Goal: Task Accomplishment & Management: Use online tool/utility

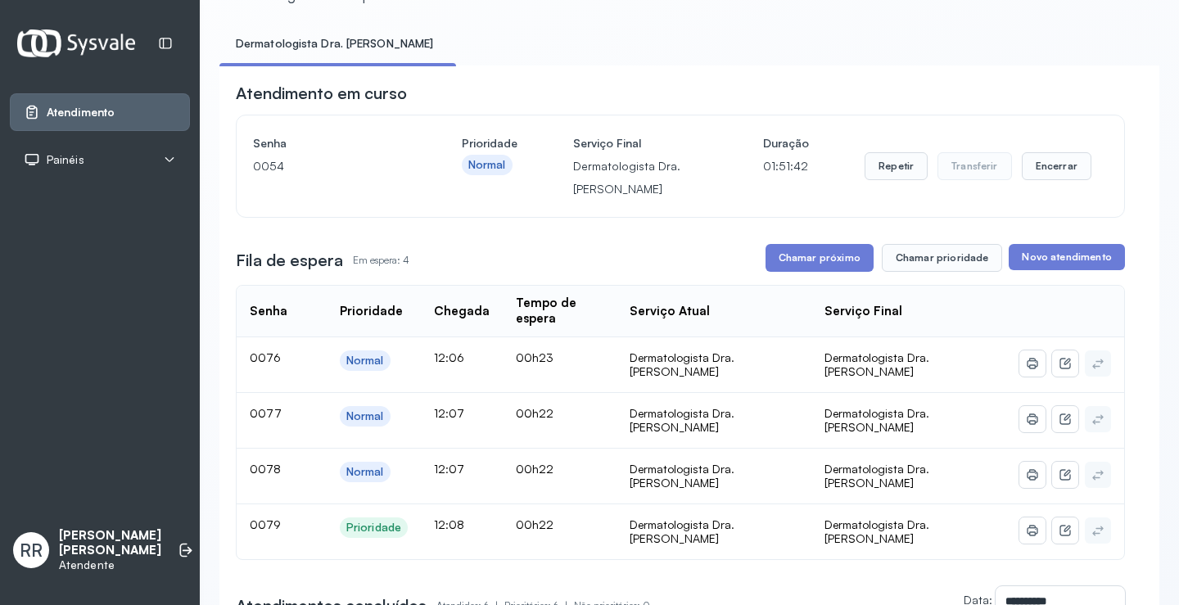
scroll to position [77, 0]
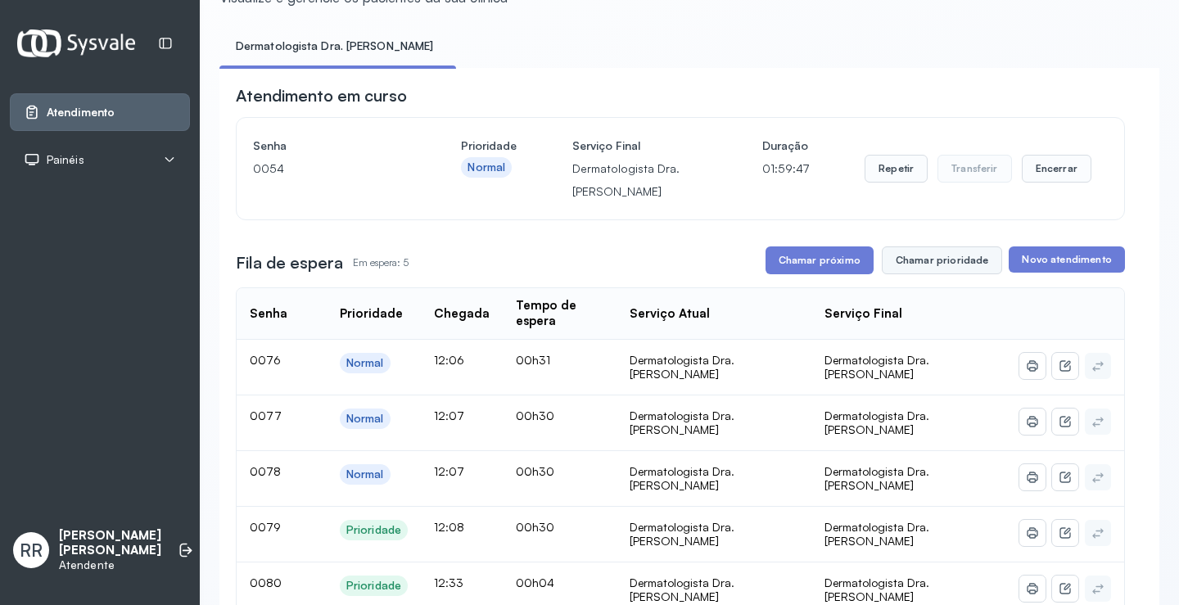
click at [943, 266] on button "Chamar prioridade" at bounding box center [942, 261] width 121 height 28
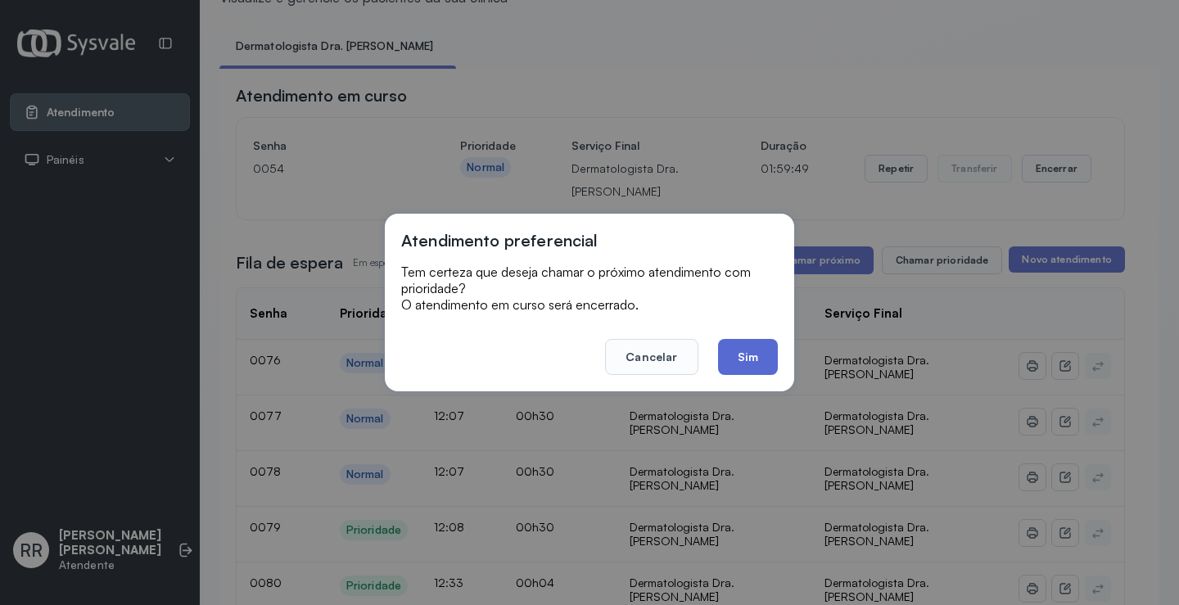
click at [753, 349] on button "Sim" at bounding box center [748, 357] width 60 height 36
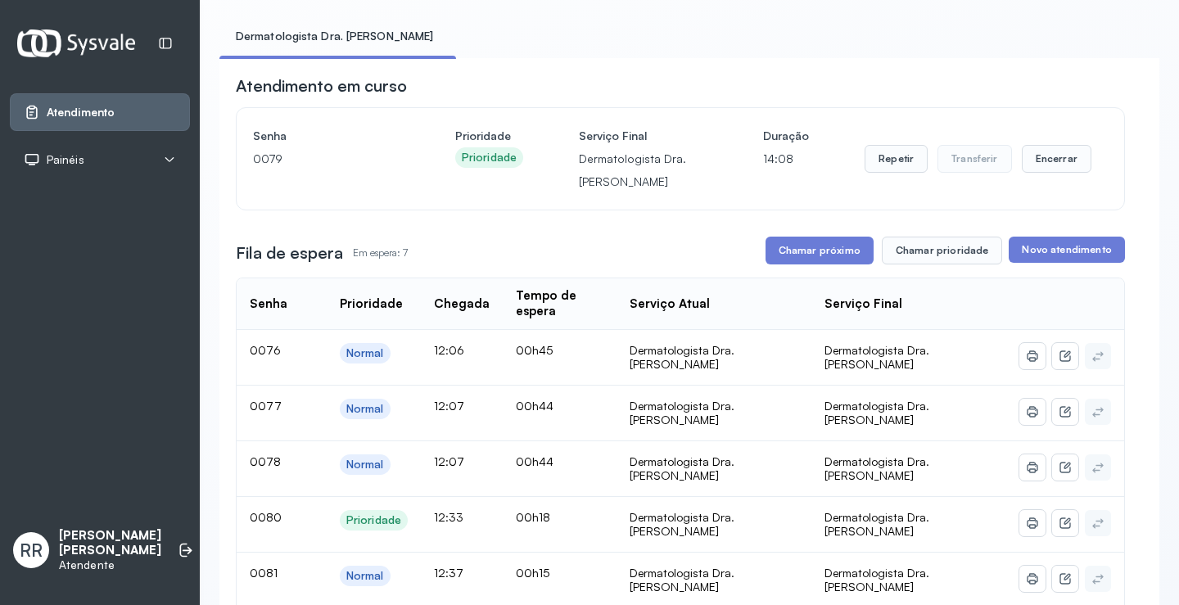
scroll to position [82, 0]
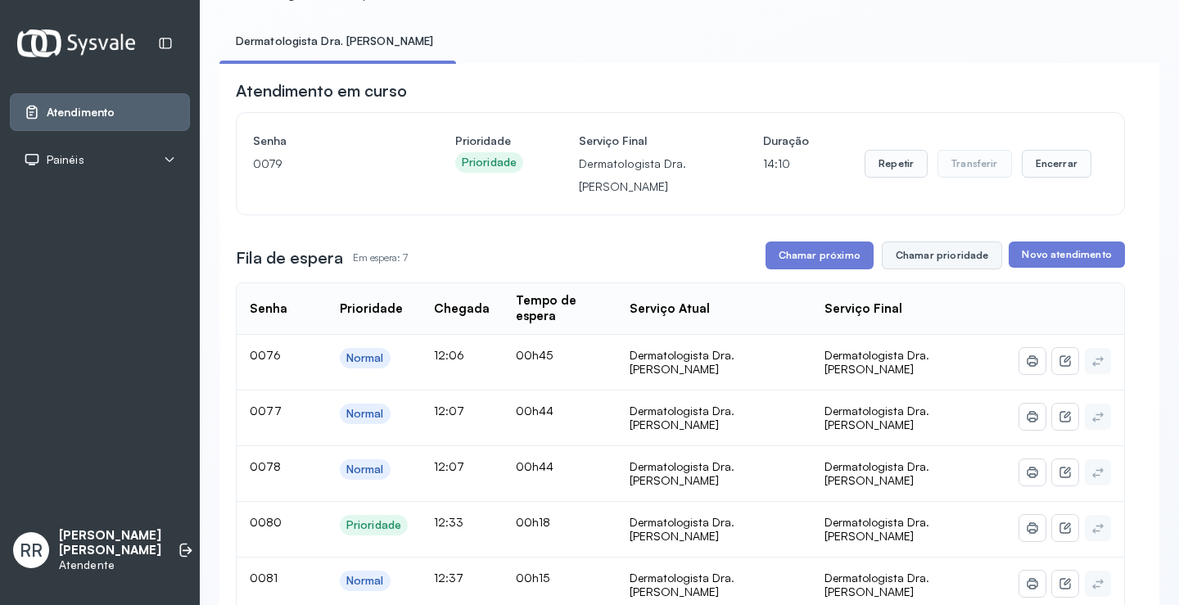
click at [952, 260] on button "Chamar prioridade" at bounding box center [942, 256] width 121 height 28
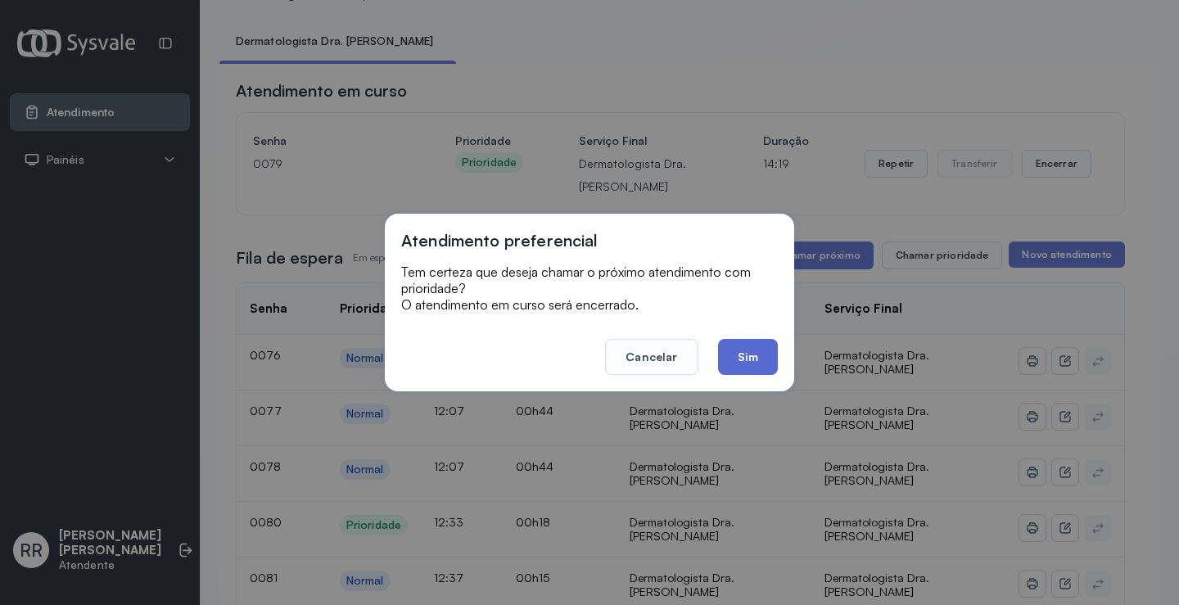
click at [742, 353] on button "Sim" at bounding box center [748, 357] width 60 height 36
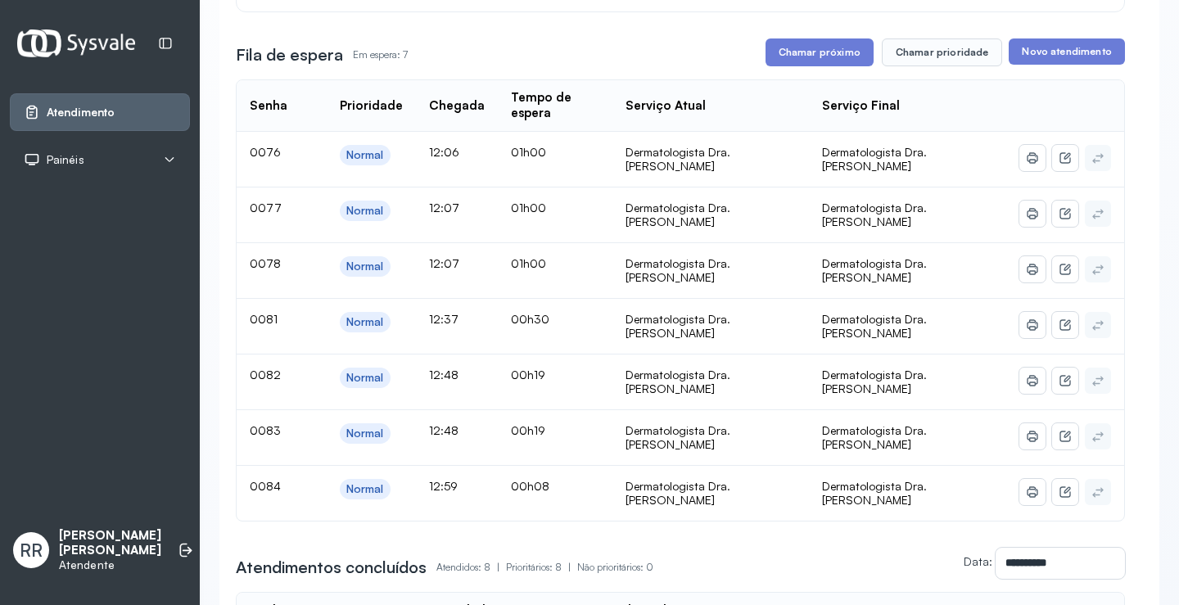
scroll to position [328, 0]
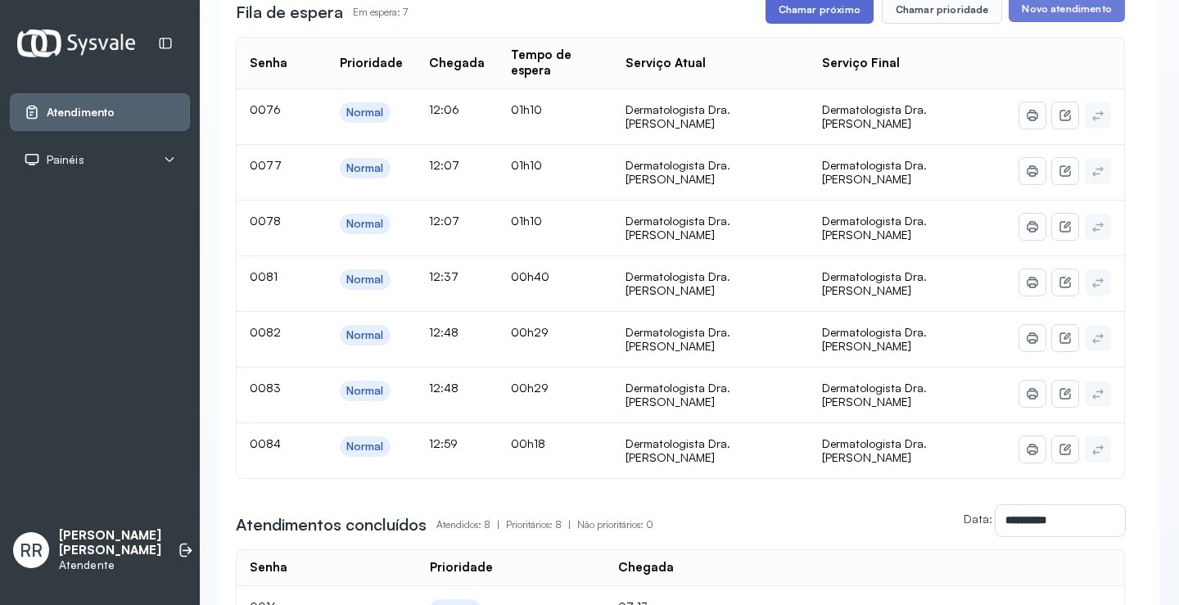
click at [829, 2] on button "Chamar próximo" at bounding box center [820, 10] width 108 height 28
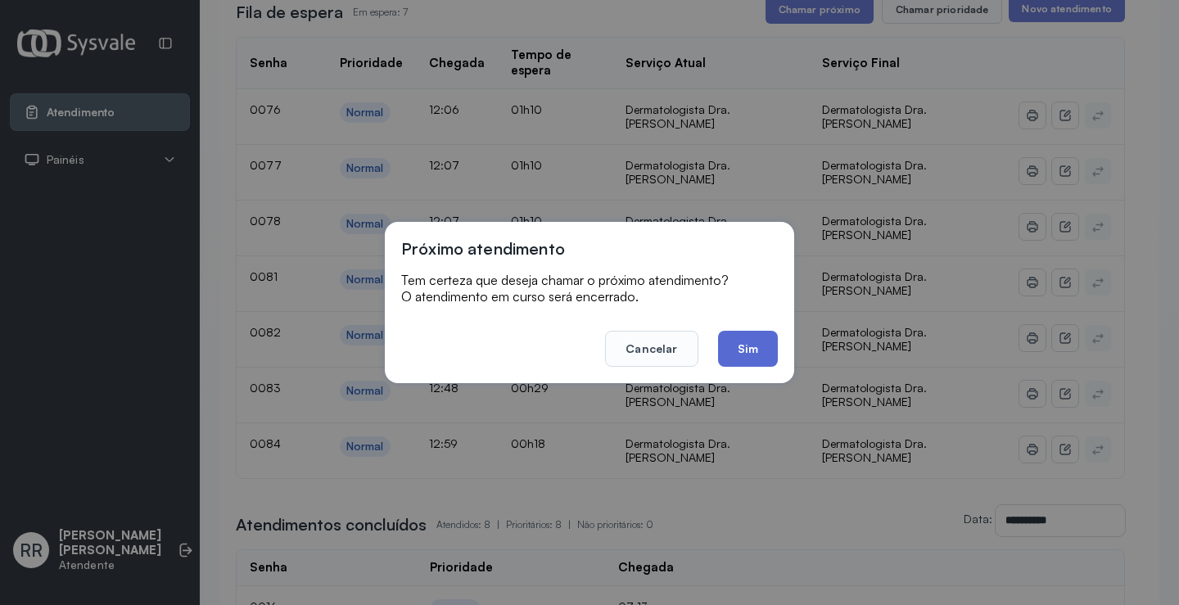
click at [747, 346] on button "Sim" at bounding box center [748, 349] width 60 height 36
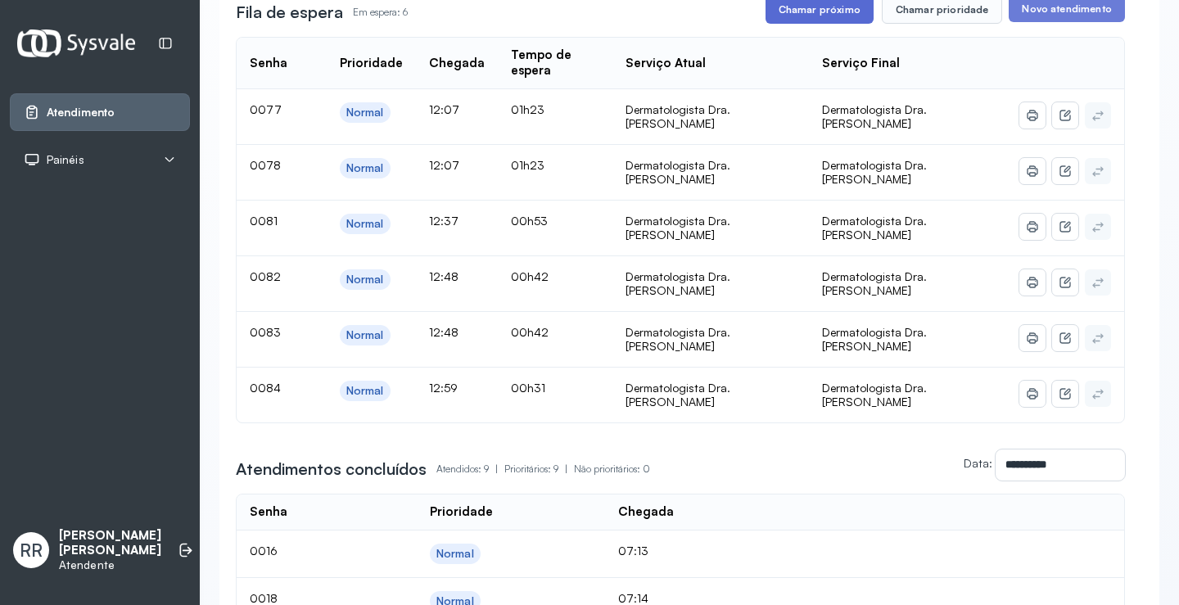
click at [820, 15] on button "Chamar próximo" at bounding box center [820, 10] width 108 height 28
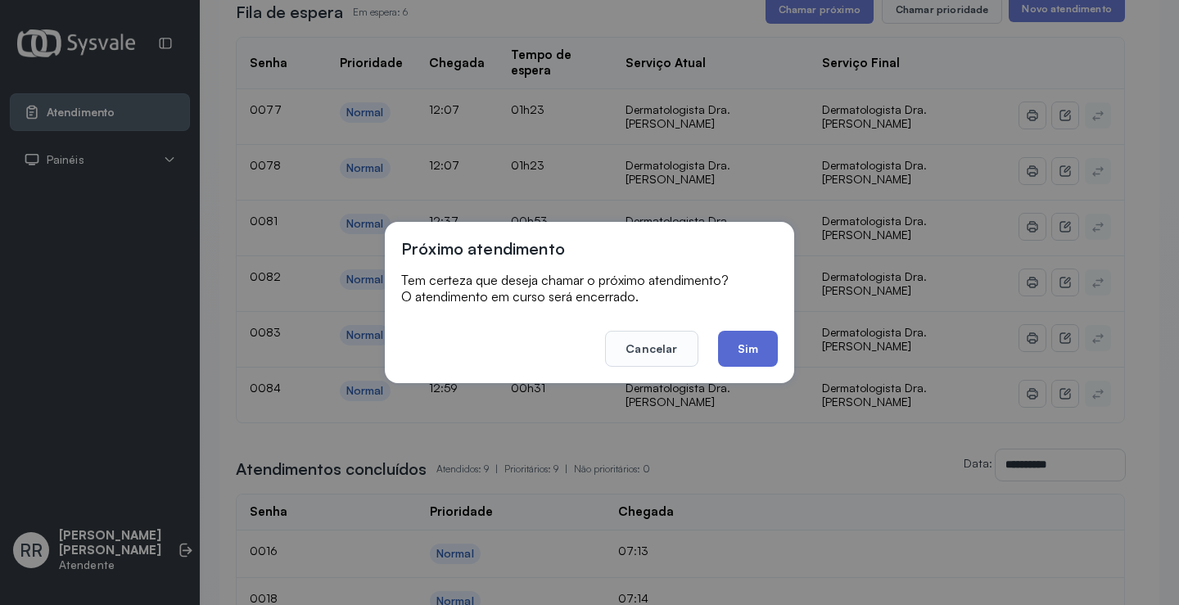
click at [749, 338] on button "Sim" at bounding box center [748, 349] width 60 height 36
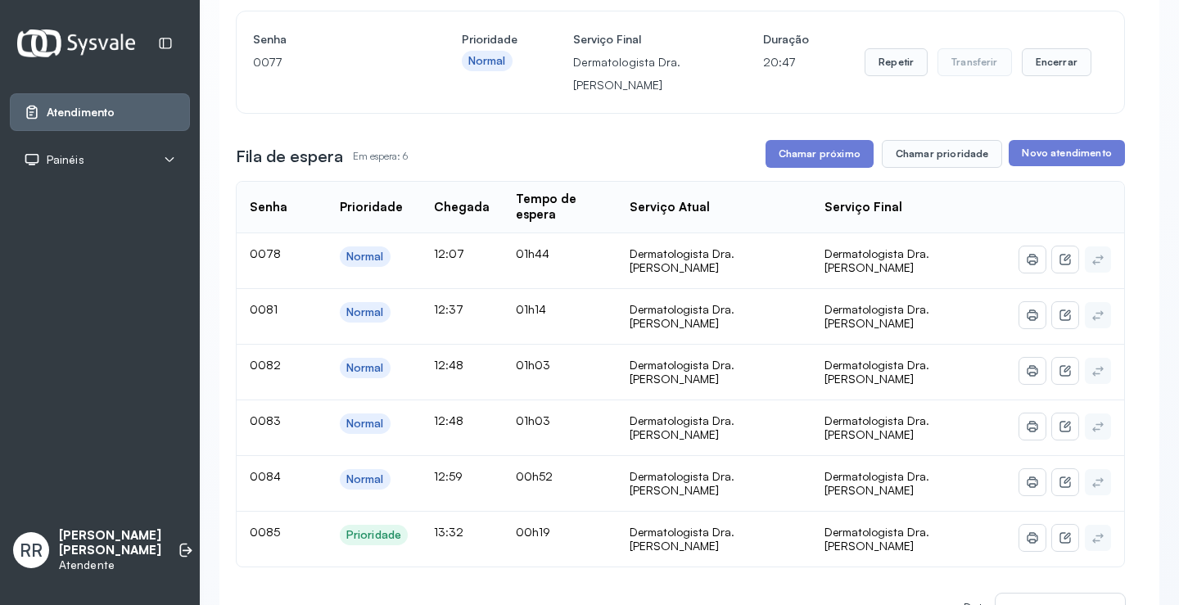
scroll to position [164, 0]
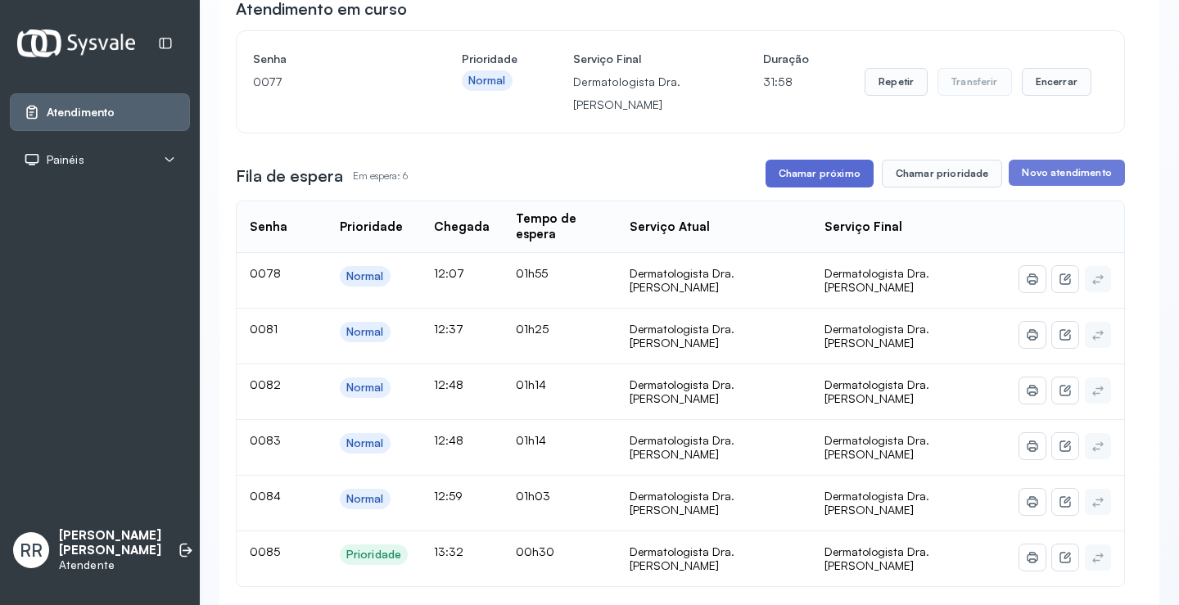
click at [825, 176] on button "Chamar próximo" at bounding box center [820, 174] width 108 height 28
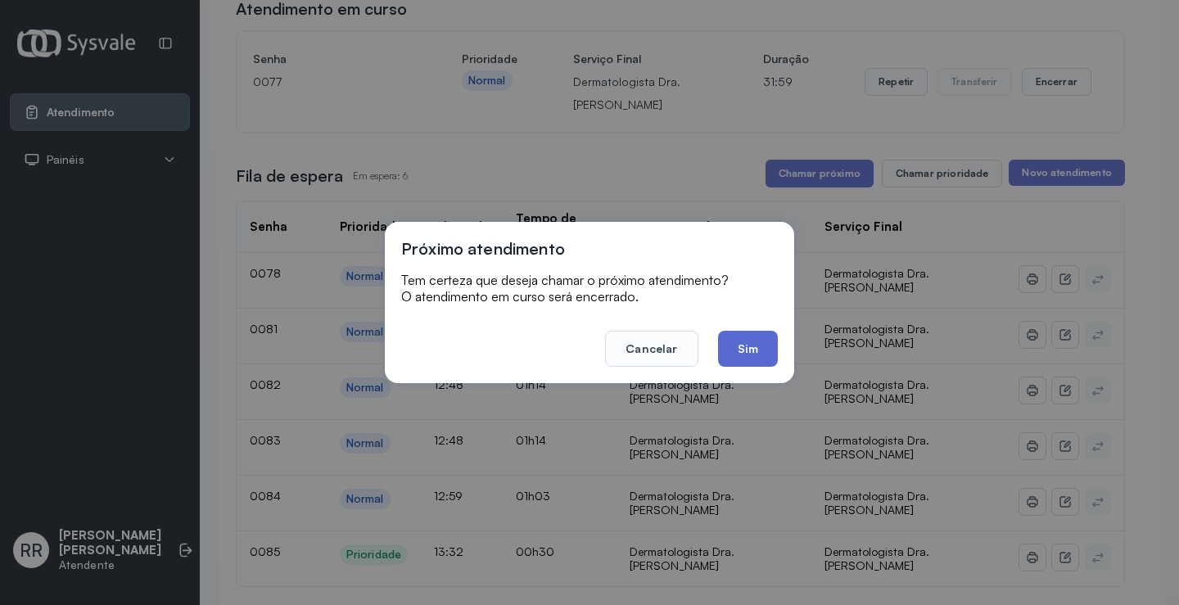
click at [753, 356] on button "Sim" at bounding box center [748, 349] width 60 height 36
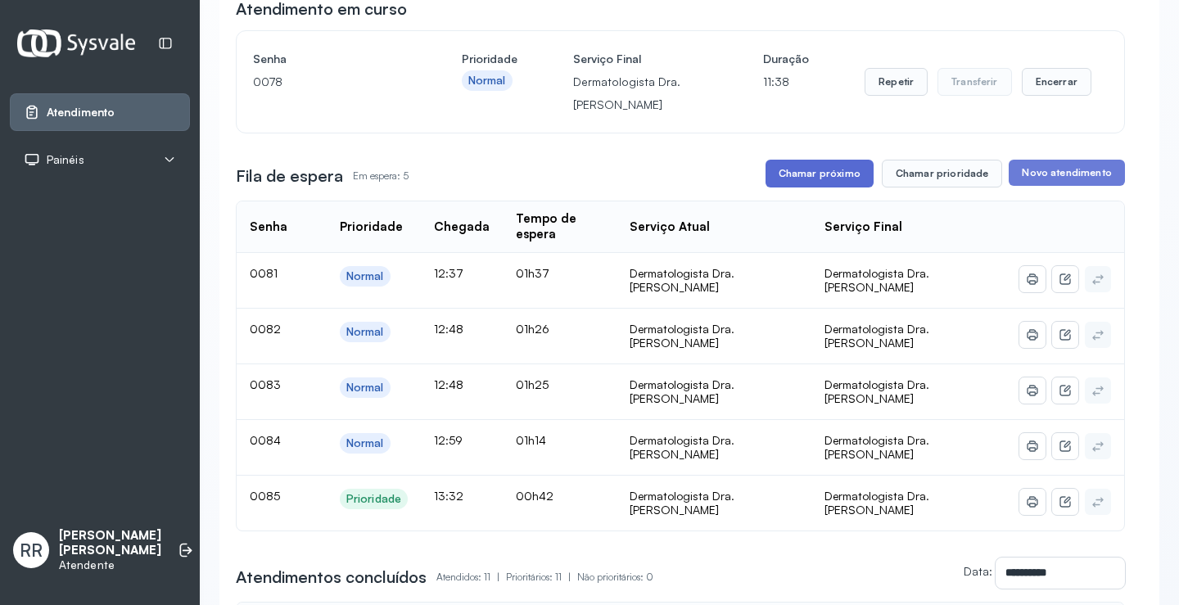
click at [783, 178] on button "Chamar próximo" at bounding box center [820, 174] width 108 height 28
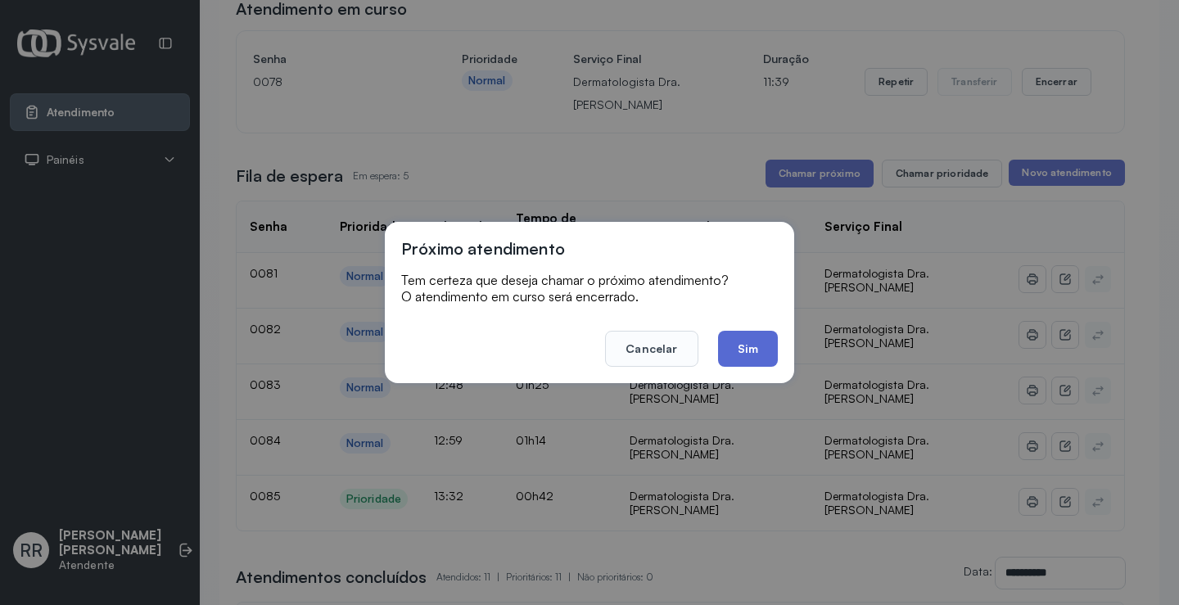
click at [734, 358] on button "Sim" at bounding box center [748, 349] width 60 height 36
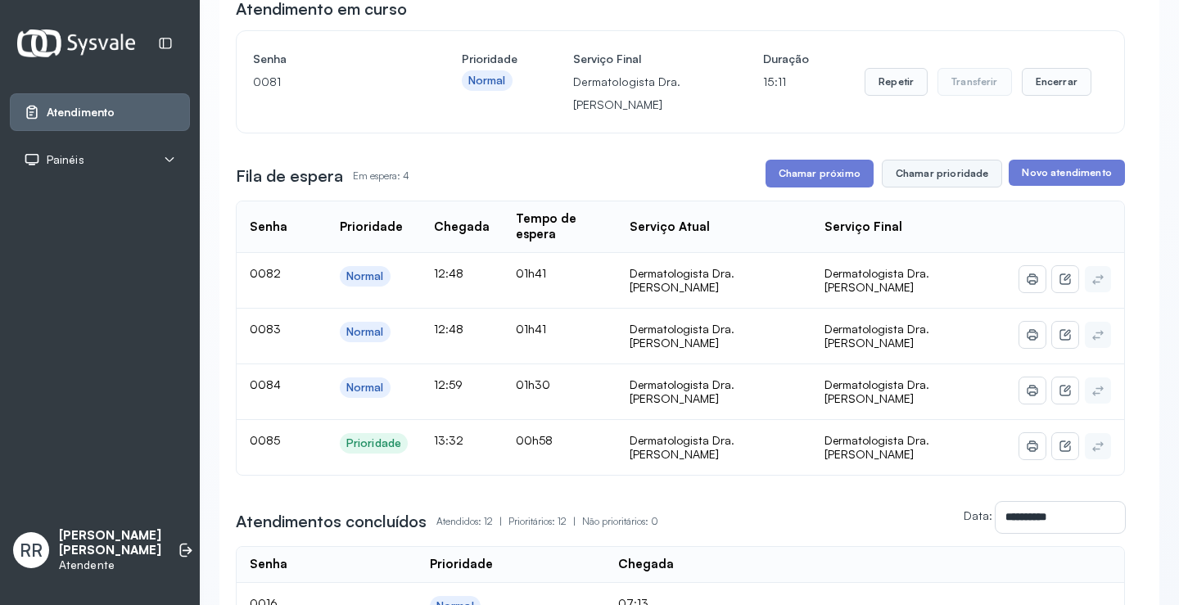
click at [933, 184] on button "Chamar prioridade" at bounding box center [942, 174] width 121 height 28
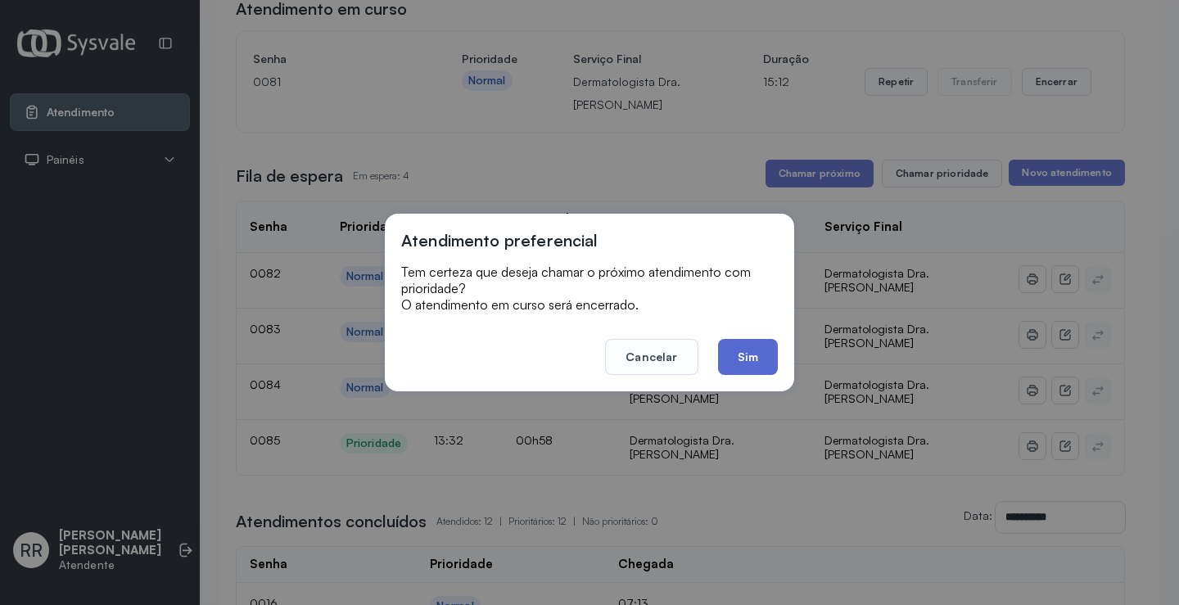
click at [761, 359] on button "Sim" at bounding box center [748, 357] width 60 height 36
